Goal: Information Seeking & Learning: Stay updated

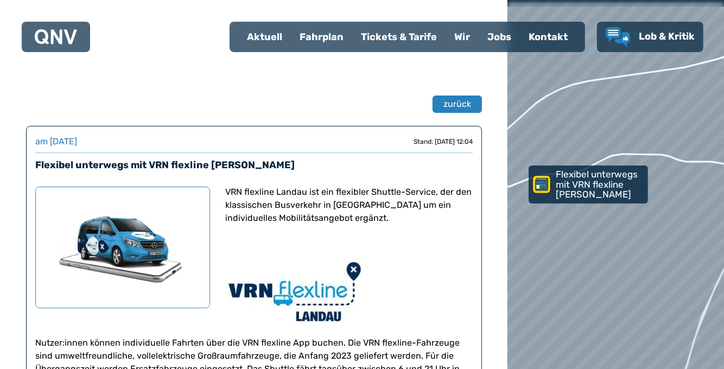
click at [267, 38] on div "Aktuell" at bounding box center [264, 37] width 53 height 28
select select "*"
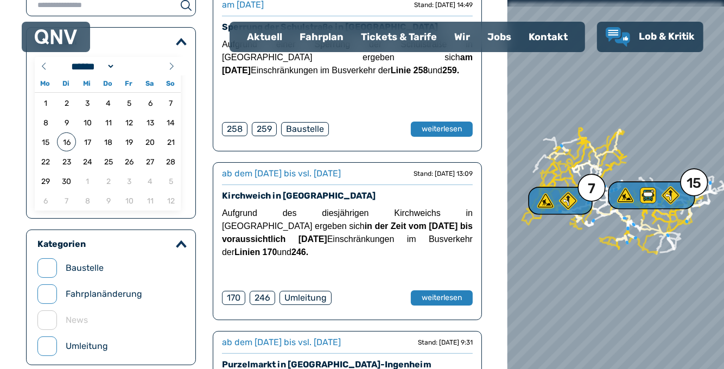
scroll to position [109, 0]
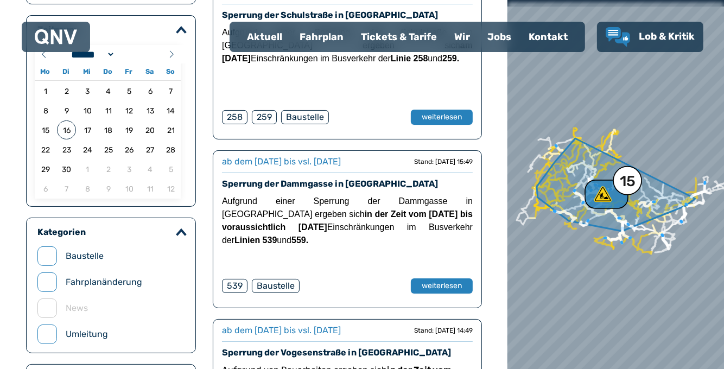
click at [635, 184] on div "15" at bounding box center [628, 181] width 16 height 15
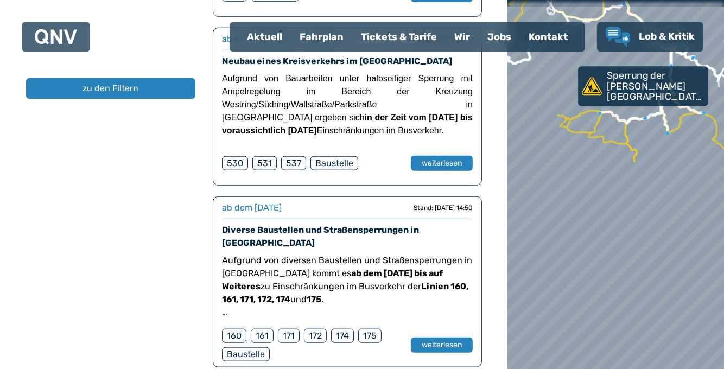
scroll to position [1140, 0]
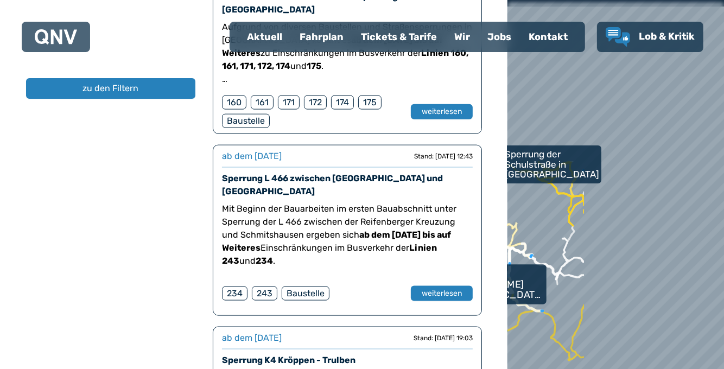
drag, startPoint x: 686, startPoint y: 83, endPoint x: 524, endPoint y: 281, distance: 255.8
click at [524, 281] on p "Sperrung der [PERSON_NAME][GEOGRAPHIC_DATA] in [GEOGRAPHIC_DATA]" at bounding box center [494, 285] width 99 height 32
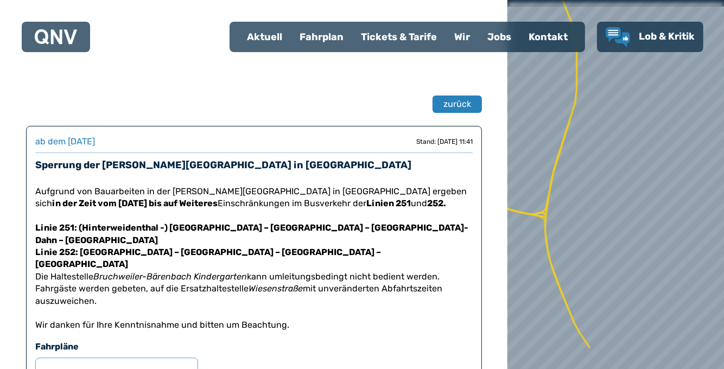
drag, startPoint x: 652, startPoint y: 199, endPoint x: 496, endPoint y: 205, distance: 156.5
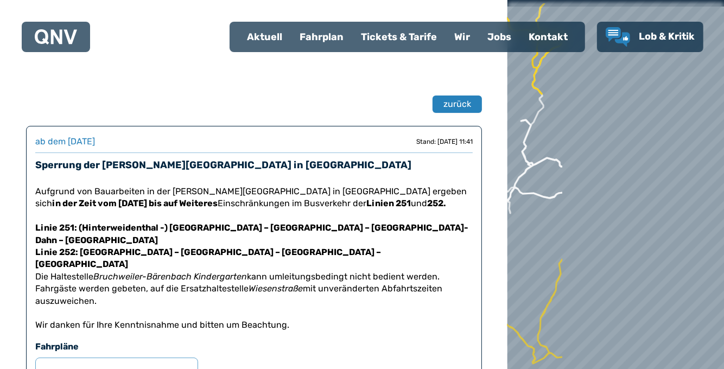
drag, startPoint x: 696, startPoint y: 124, endPoint x: 512, endPoint y: 164, distance: 187.8
click at [512, 164] on div at bounding box center [616, 184] width 260 height 443
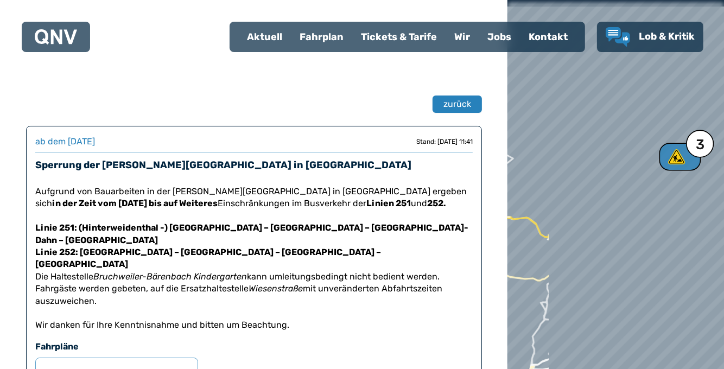
drag, startPoint x: 710, startPoint y: 119, endPoint x: 513, endPoint y: 263, distance: 243.7
click at [513, 263] on div at bounding box center [616, 184] width 260 height 443
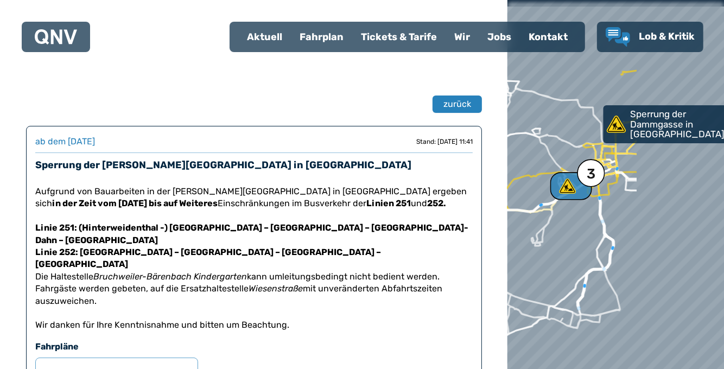
drag, startPoint x: 670, startPoint y: 195, endPoint x: 561, endPoint y: 224, distance: 113.0
click at [561, 224] on div at bounding box center [616, 184] width 260 height 443
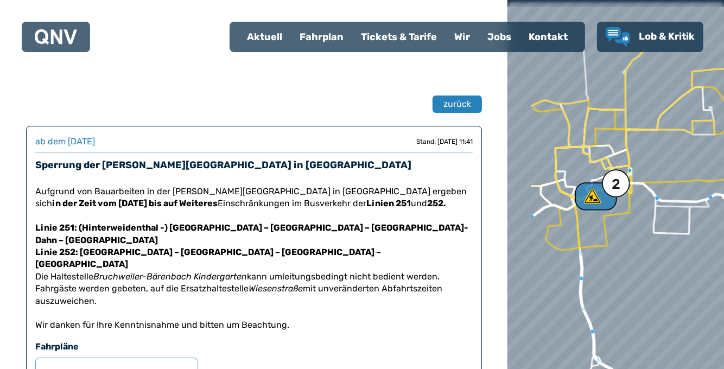
drag, startPoint x: 597, startPoint y: 111, endPoint x: 643, endPoint y: 198, distance: 97.9
click at [643, 198] on div at bounding box center [616, 184] width 260 height 443
click at [618, 182] on div "2" at bounding box center [616, 183] width 9 height 15
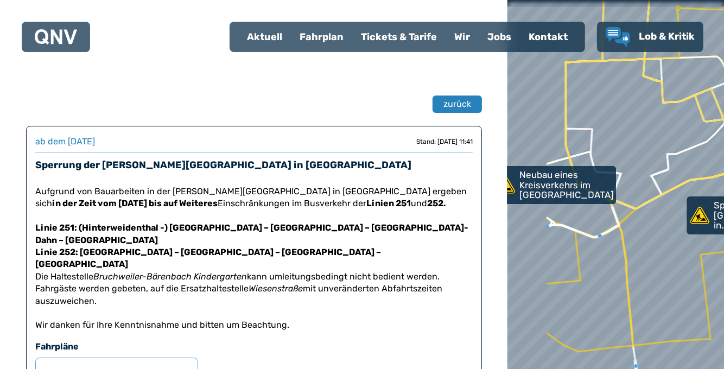
drag, startPoint x: 586, startPoint y: 177, endPoint x: 647, endPoint y: 193, distance: 62.8
click at [647, 193] on div at bounding box center [616, 184] width 260 height 443
click at [326, 37] on div "Fahrplan" at bounding box center [321, 37] width 61 height 28
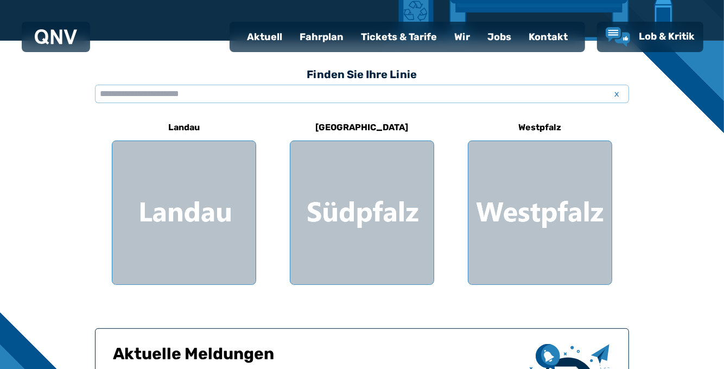
scroll to position [271, 0]
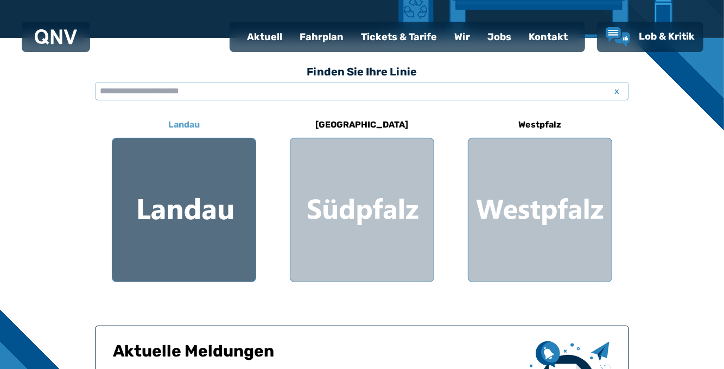
click at [189, 207] on div at bounding box center [183, 209] width 143 height 143
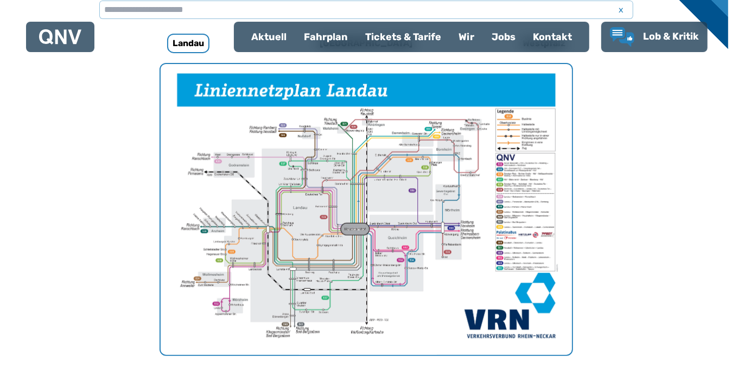
scroll to position [334, 0]
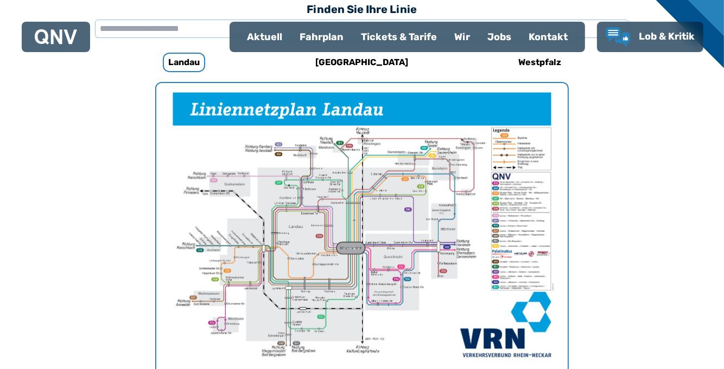
click at [405, 241] on img "1 von 1" at bounding box center [362, 228] width 412 height 291
